Goal: Task Accomplishment & Management: Use online tool/utility

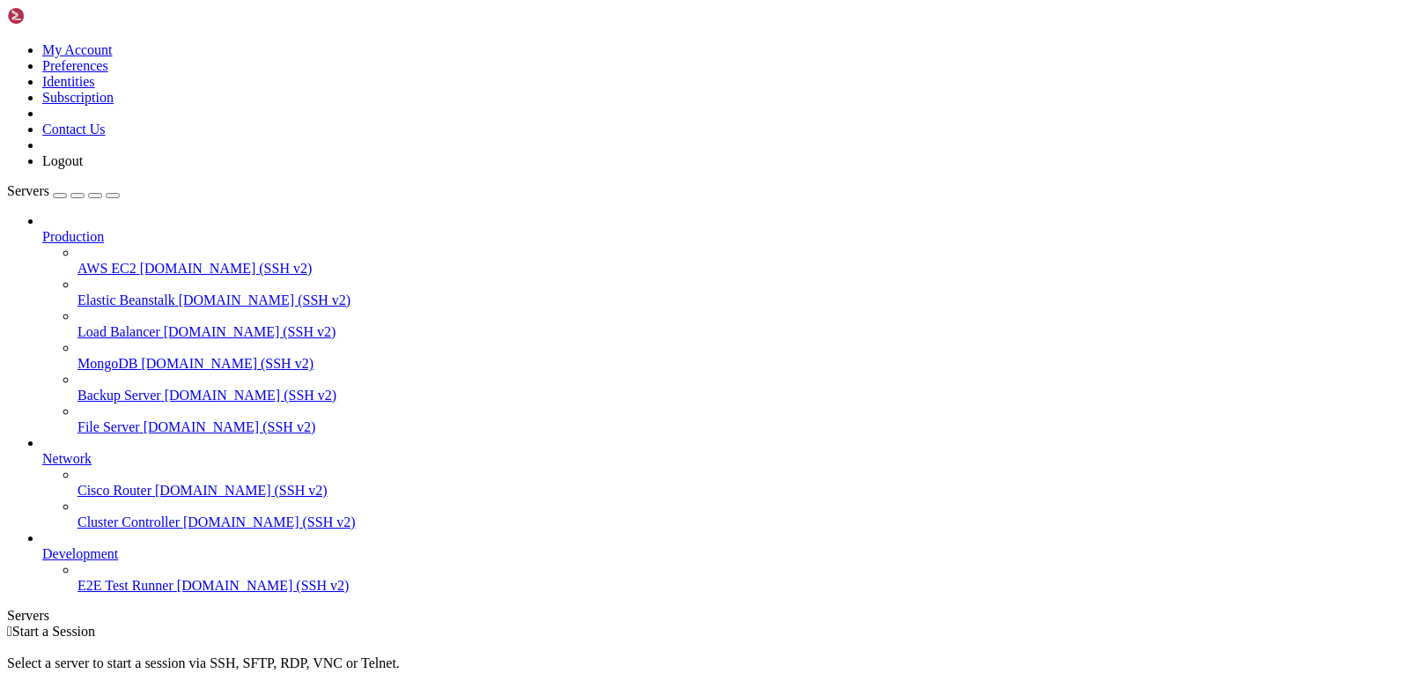
click at [104, 229] on span "Production" at bounding box center [73, 236] width 62 height 15
click at [42, 229] on icon at bounding box center [42, 229] width 0 height 0
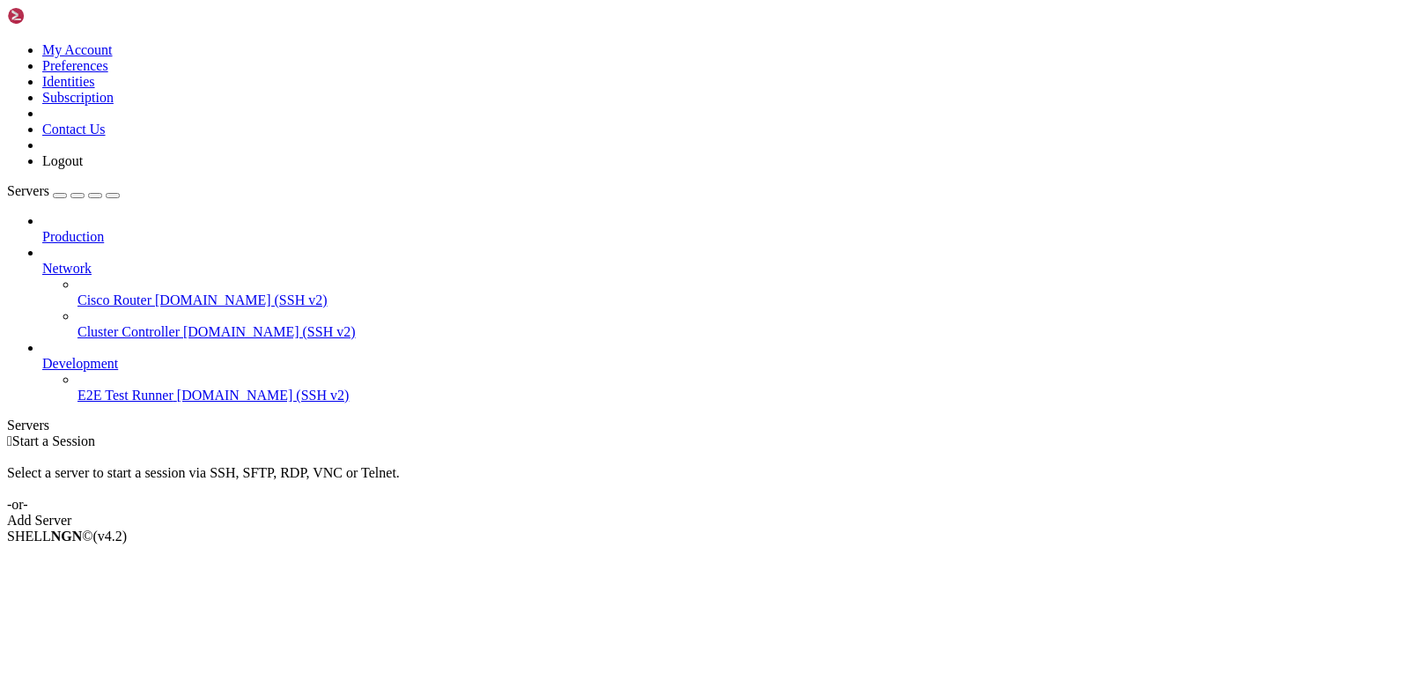
click at [60, 196] on div "button" at bounding box center [60, 196] width 0 height 0
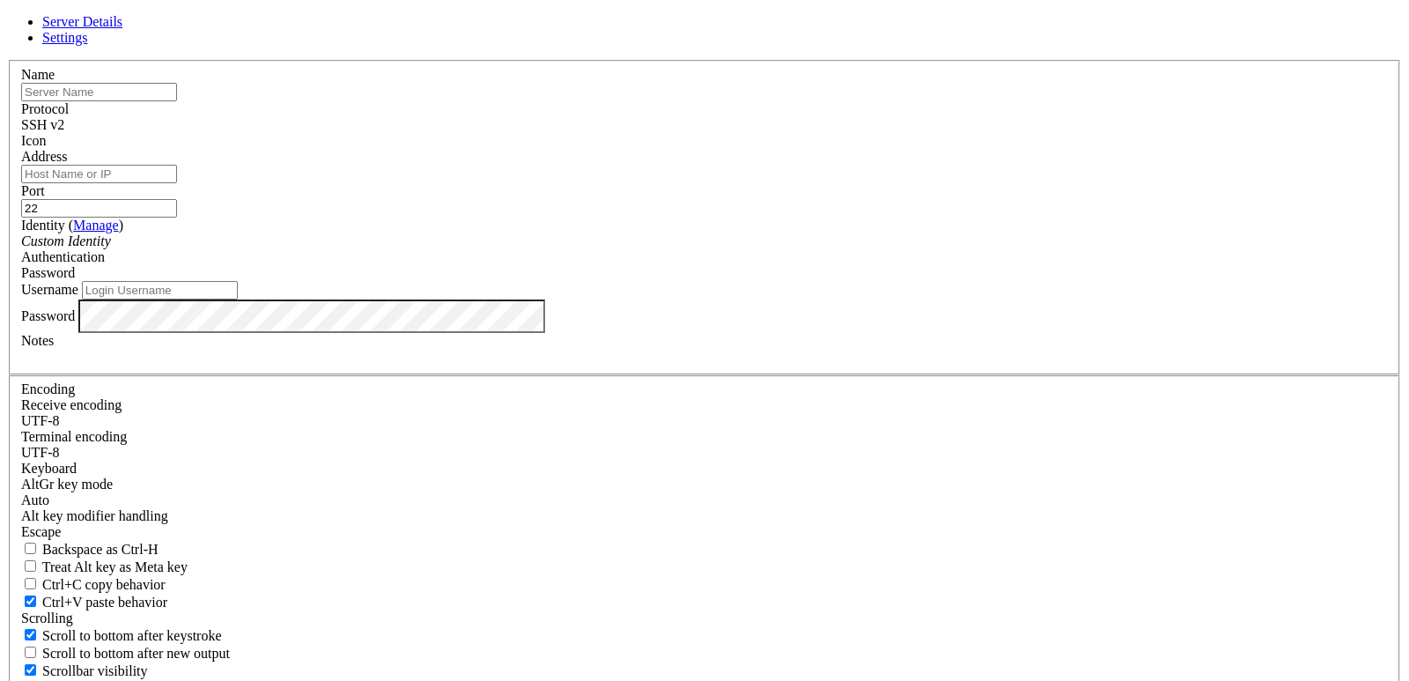
click at [177, 101] on input "text" at bounding box center [99, 92] width 156 height 18
click at [177, 183] on input "Address" at bounding box center [99, 174] width 156 height 18
paste input "[TECHNICAL_ID]"
type input "[TECHNICAL_ID]"
click at [177, 101] on input "text" at bounding box center [99, 92] width 156 height 18
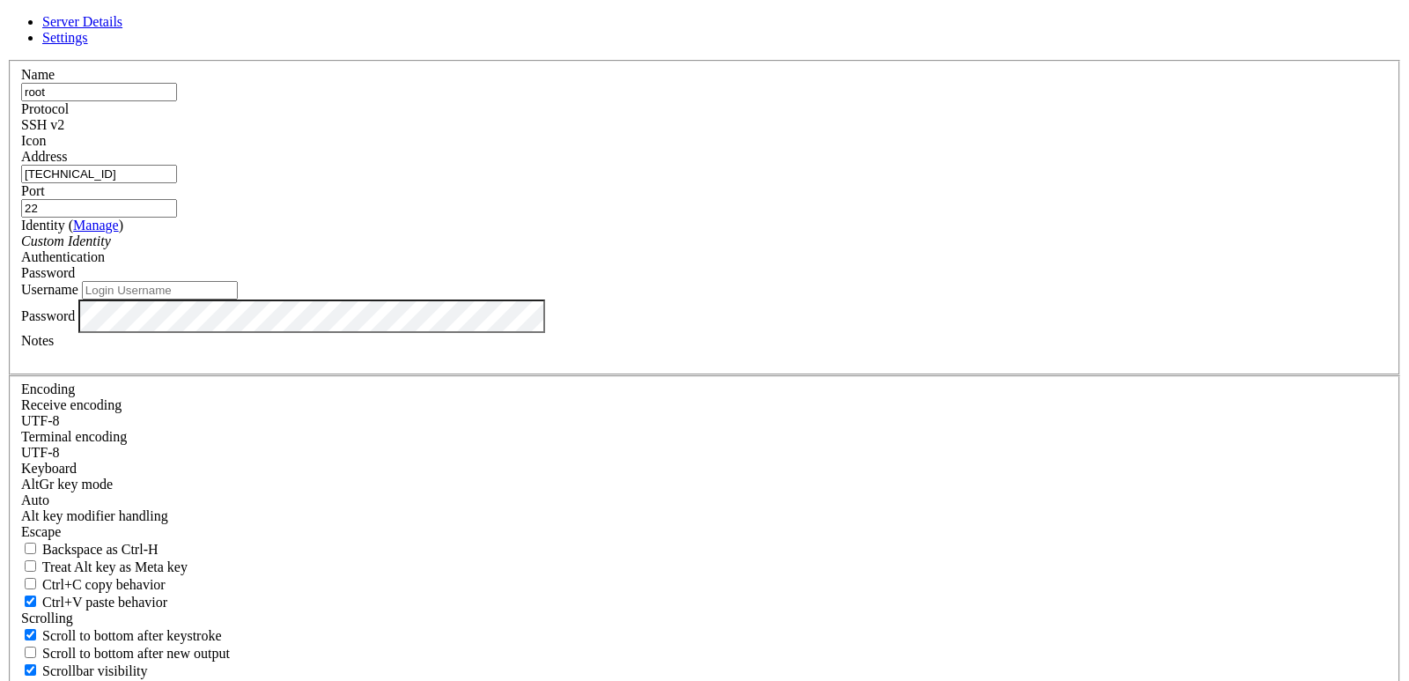
type input "root"
click at [238, 299] on input "Username" at bounding box center [160, 290] width 156 height 18
type input "root"
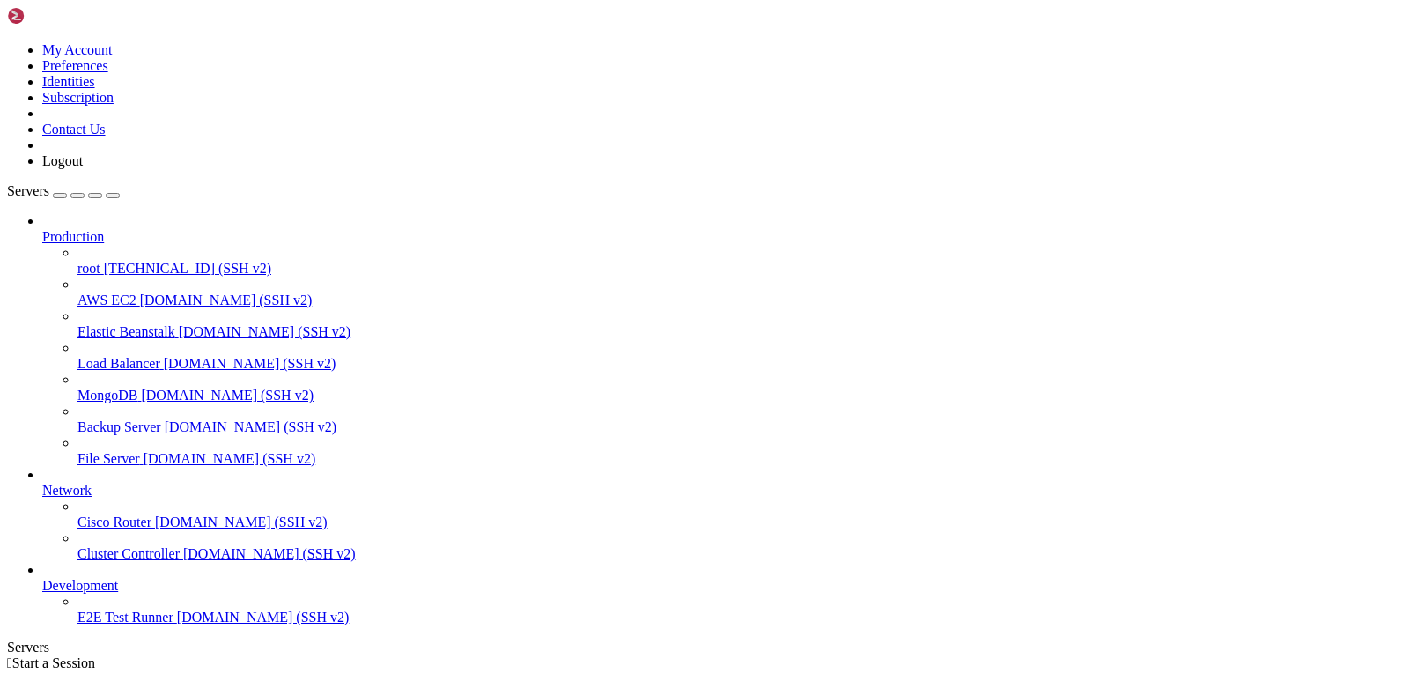
click at [100, 261] on span "root" at bounding box center [89, 268] width 23 height 15
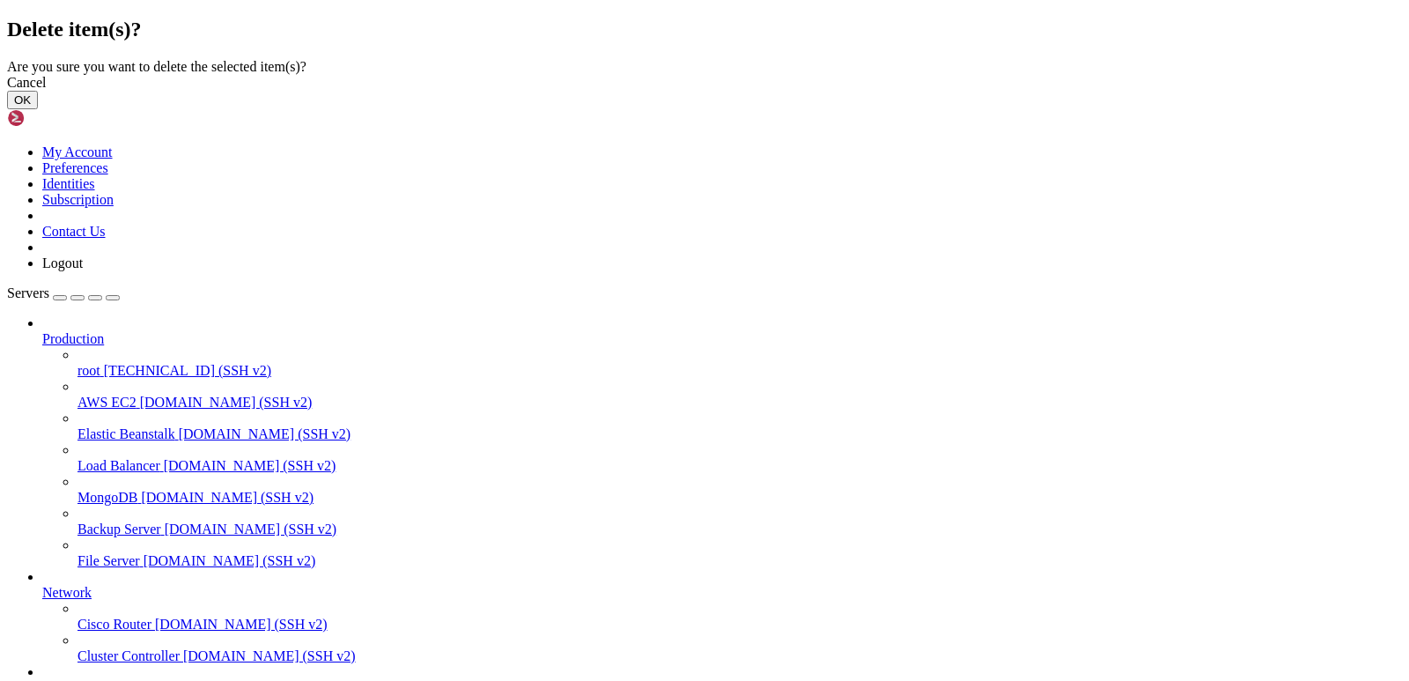
click at [38, 109] on button "OK" at bounding box center [22, 100] width 31 height 18
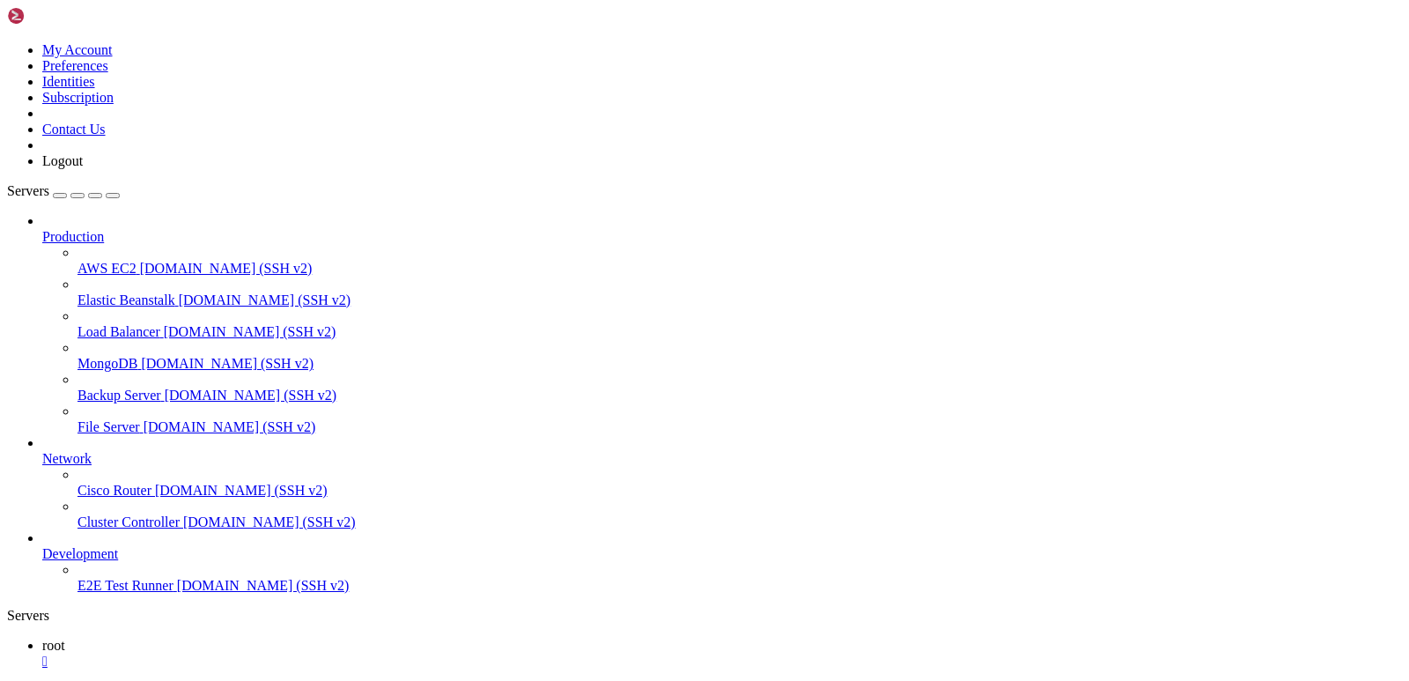
click at [140, 261] on span "[DOMAIN_NAME] (SSH v2)" at bounding box center [226, 268] width 173 height 15
click at [92, 451] on span "Network" at bounding box center [66, 458] width 49 height 15
click at [42, 451] on icon at bounding box center [42, 451] width 0 height 0
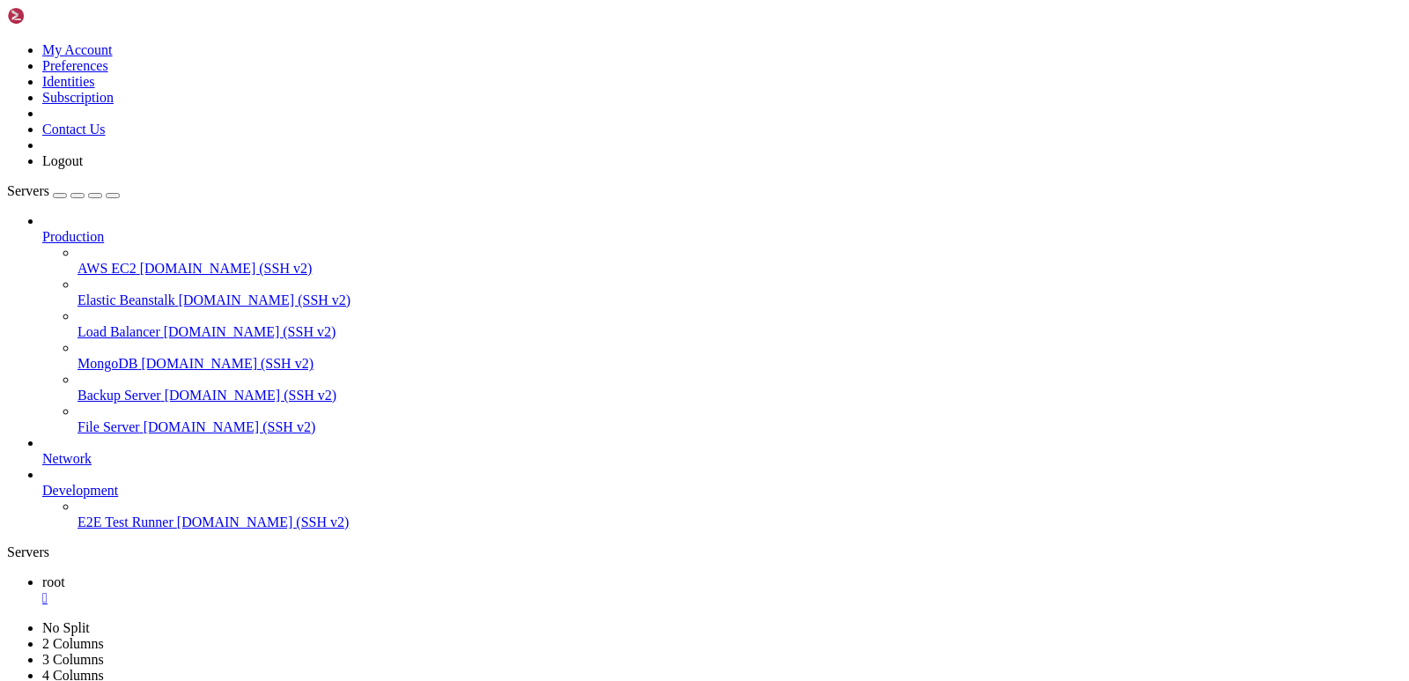
click at [42, 483] on icon at bounding box center [42, 483] width 0 height 0
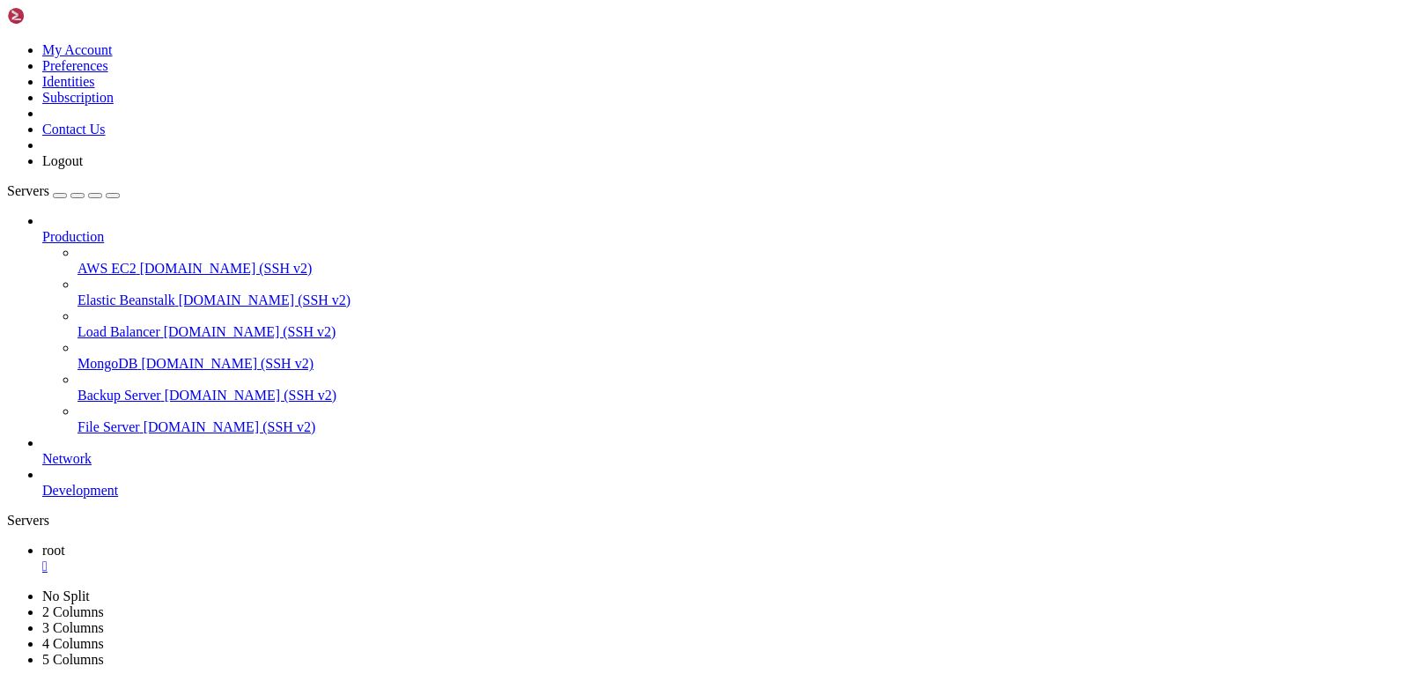
click at [42, 451] on icon at bounding box center [42, 451] width 0 height 0
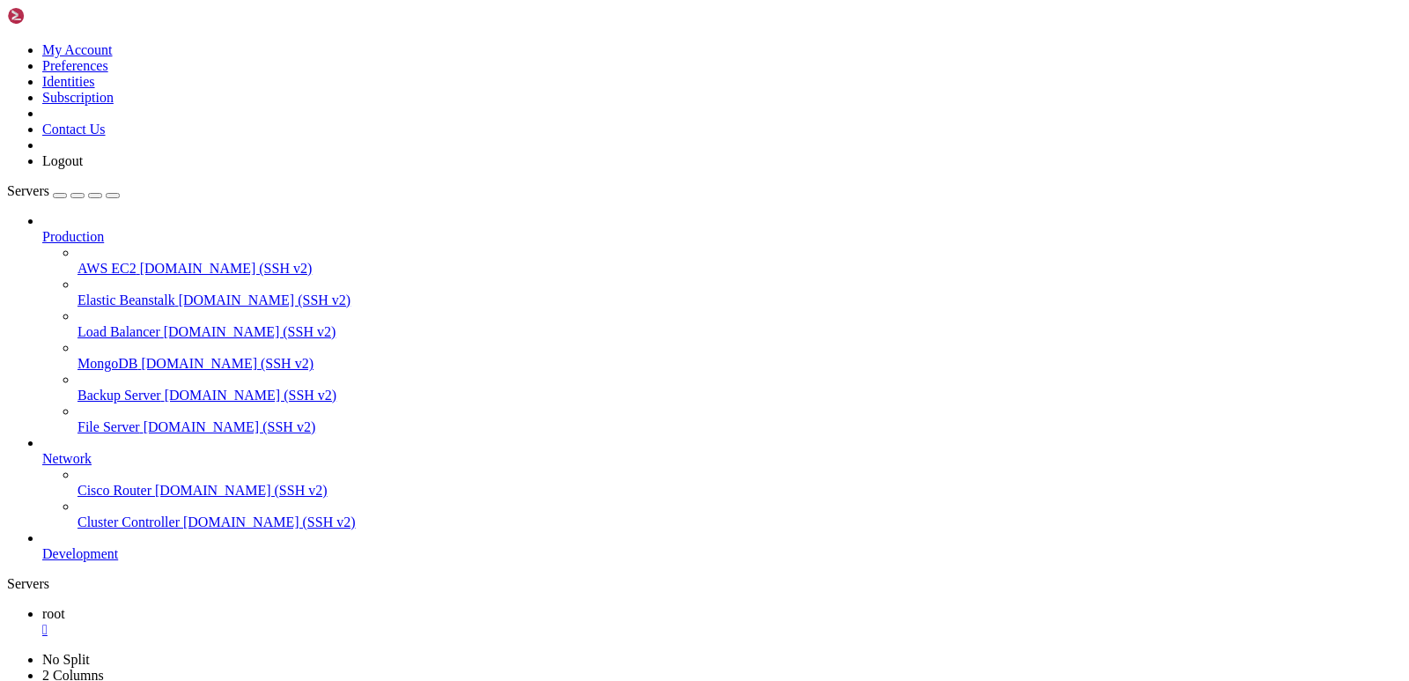
click at [151, 483] on span "Cisco Router" at bounding box center [115, 490] width 74 height 15
drag, startPoint x: 808, startPoint y: 78, endPoint x: 808, endPoint y: 209, distance: 131.2
click at [7, 42] on icon at bounding box center [7, 42] width 0 height 0
click at [83, 168] on link "Logout" at bounding box center [62, 160] width 41 height 15
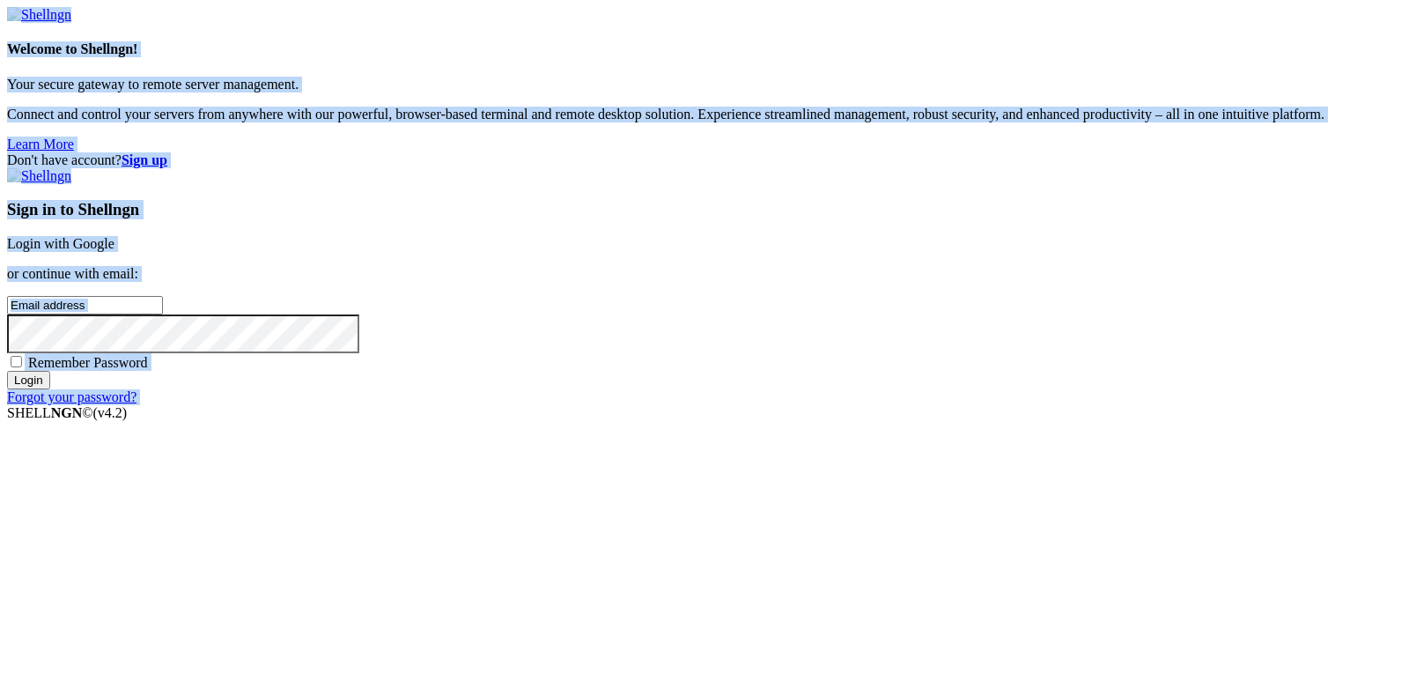
click at [115, 236] on link "Login with Google" at bounding box center [60, 243] width 107 height 15
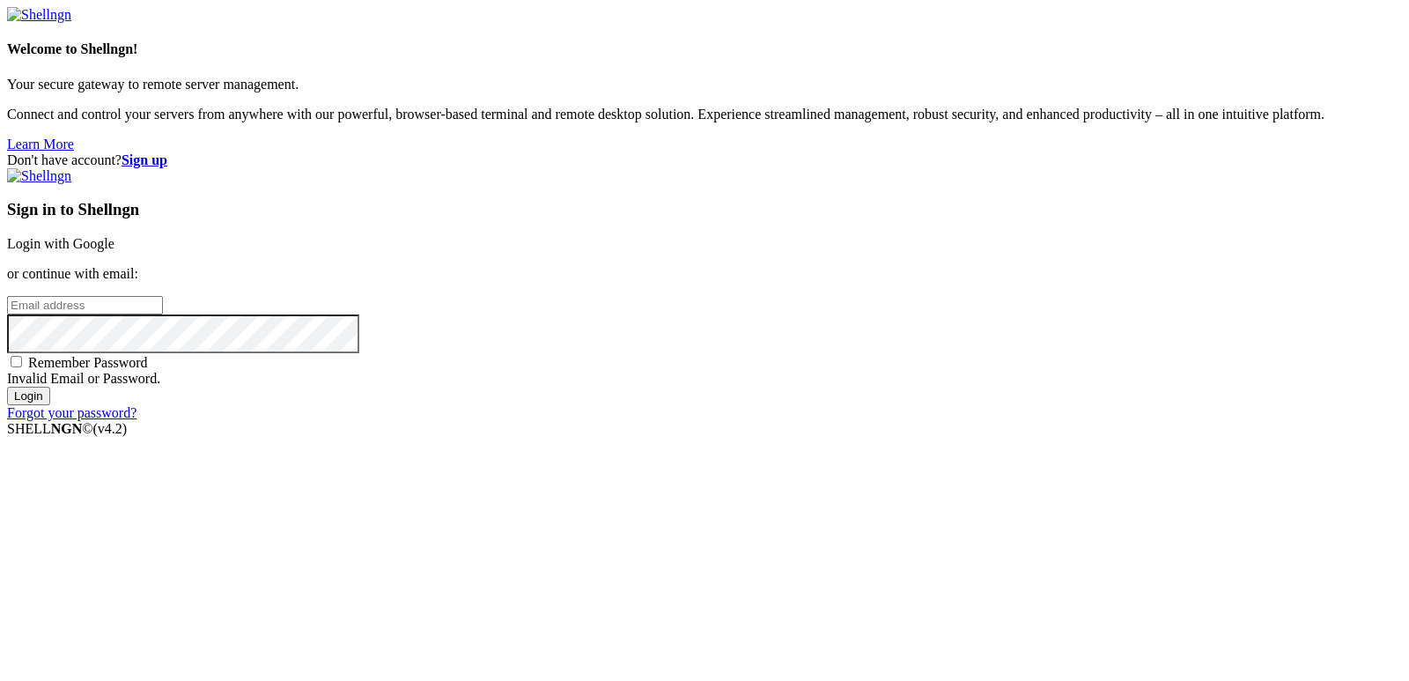
click at [633, 152] on div "Don't have account? Sign up Sign in to Shellngn Login with Google or continue w…" at bounding box center [704, 286] width 1395 height 269
